Goal: Find specific page/section: Find specific page/section

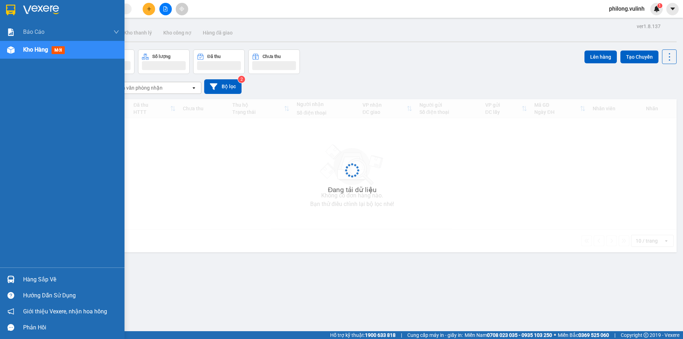
click at [10, 283] on img at bounding box center [10, 279] width 7 height 7
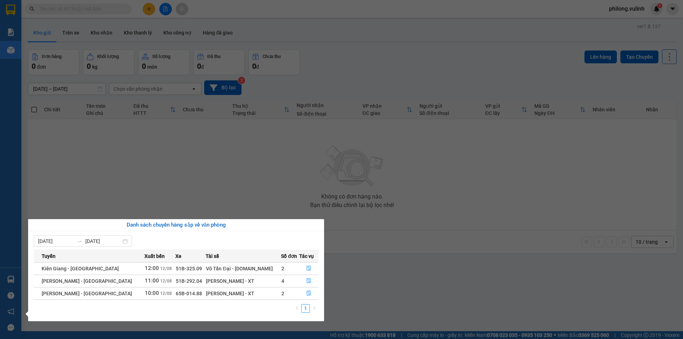
click at [144, 187] on section "Kết quả tìm kiếm ( 0 ) Bộ lọc Ngày tạo đơn gần nhất No Data philong.vulinh 1 Bá…" at bounding box center [341, 169] width 683 height 339
